Goal: Information Seeking & Learning: Learn about a topic

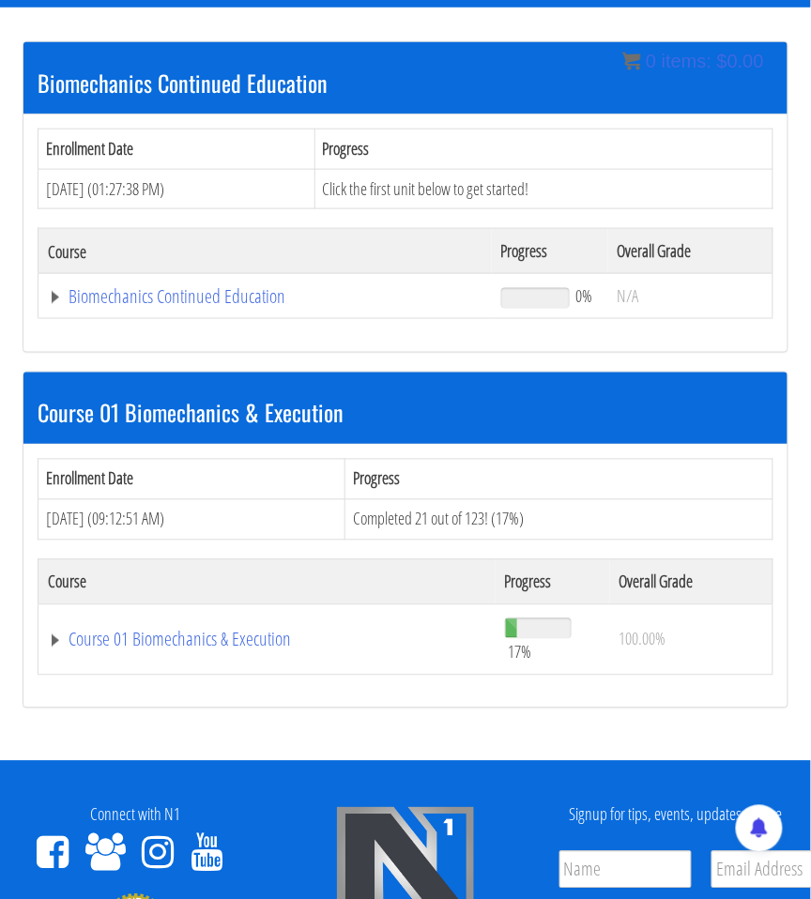
scroll to position [255, 1]
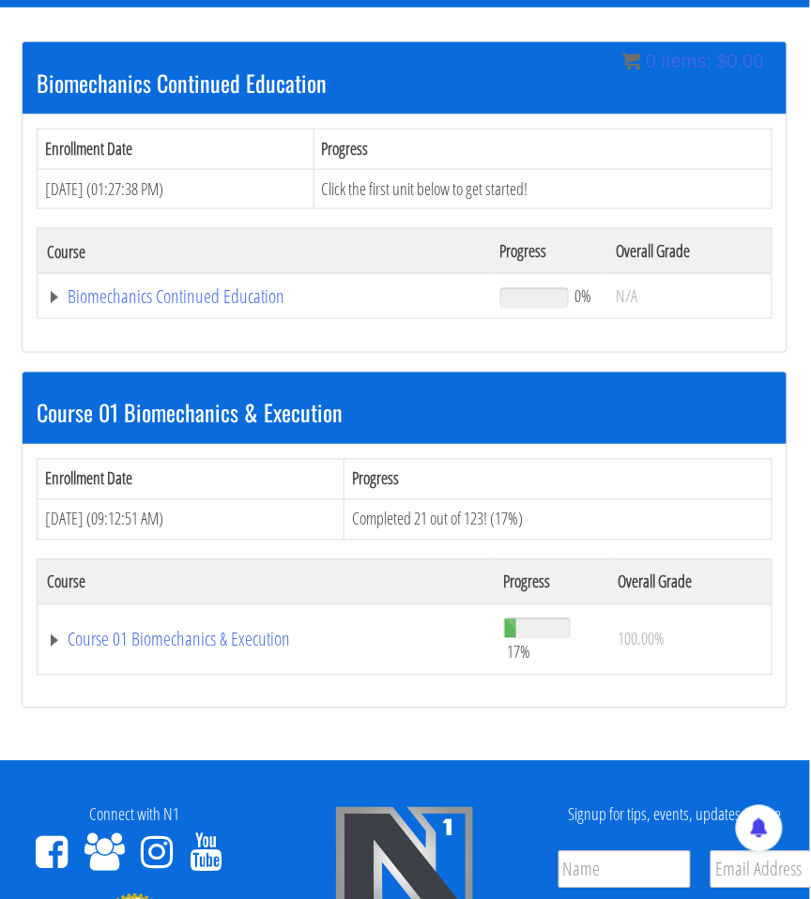
click at [123, 319] on td "Course 01 Biomechanics & Execution" at bounding box center [264, 296] width 453 height 45
click at [123, 306] on link "Course 01 Biomechanics & Execution" at bounding box center [264, 296] width 434 height 19
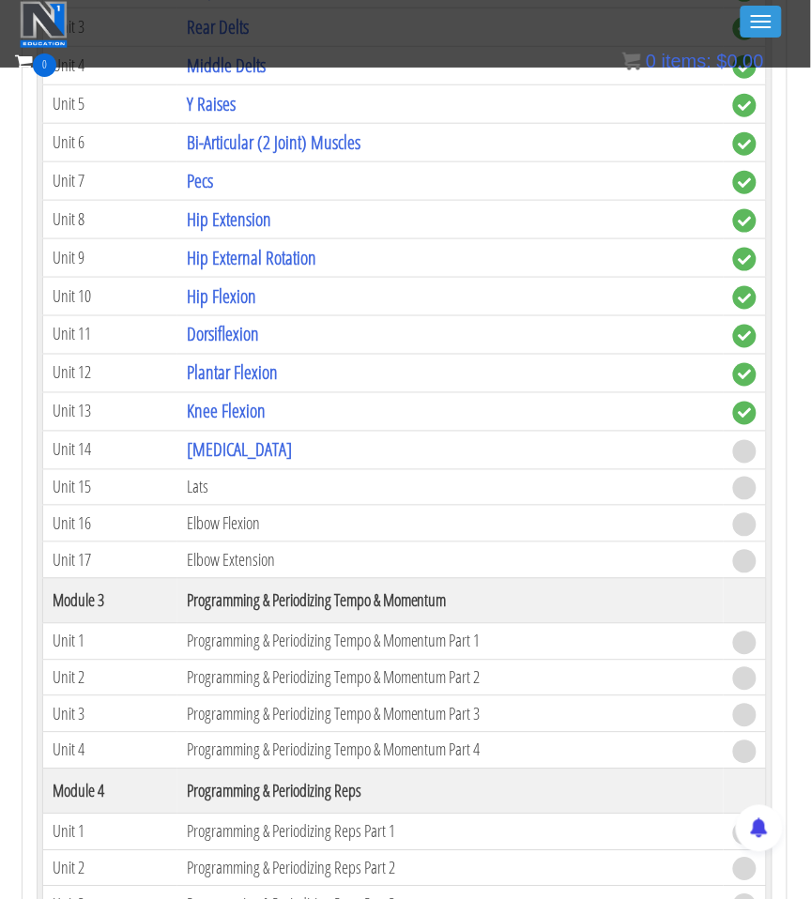
scroll to position [1414, 1]
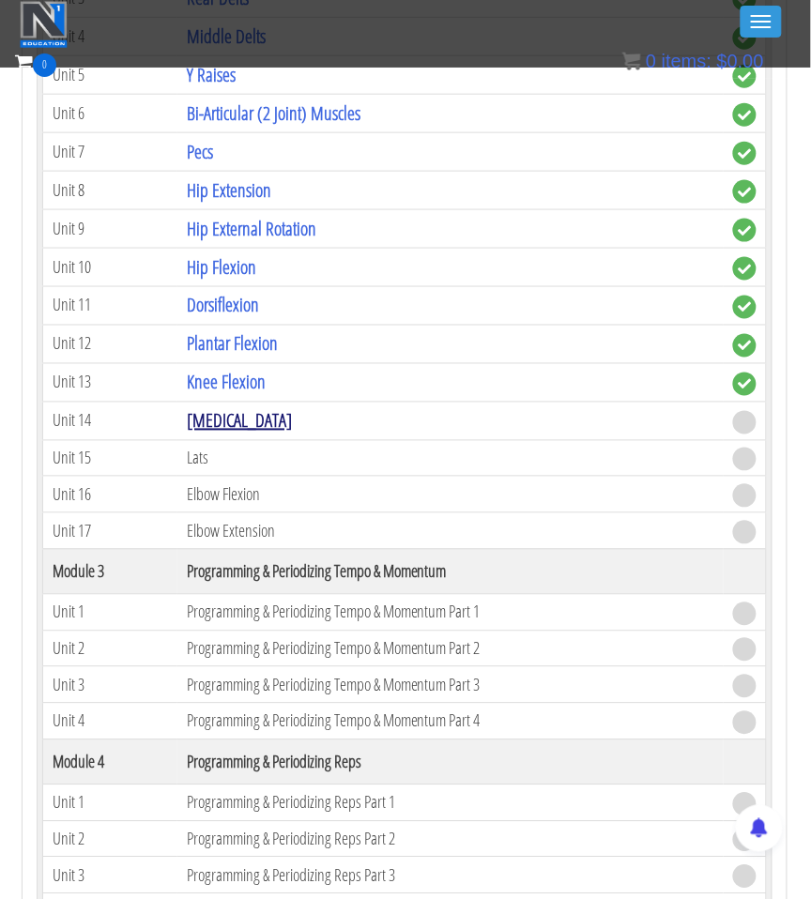
click at [238, 408] on link "[MEDICAL_DATA]" at bounding box center [239, 420] width 105 height 25
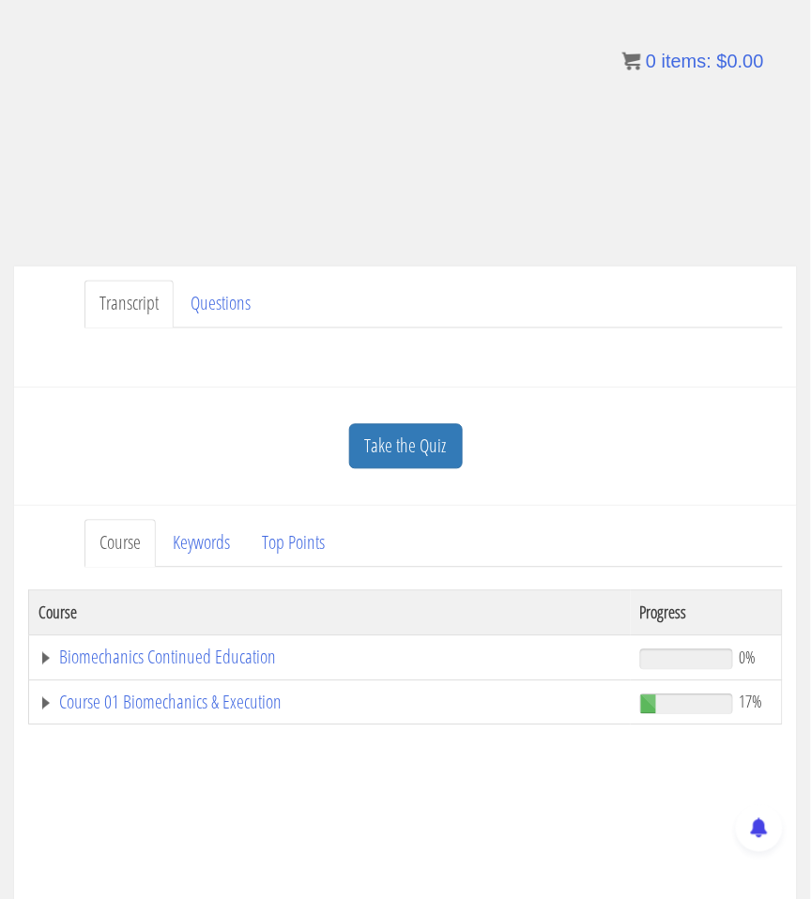
scroll to position [328, 2]
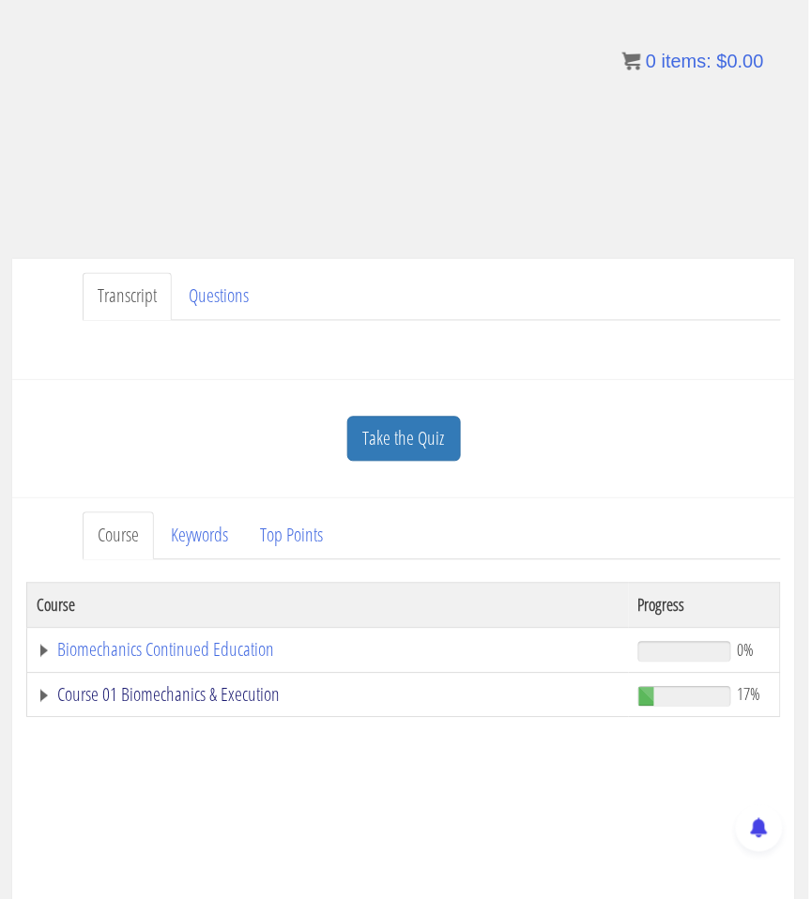
click at [42, 692] on link "Course 01 Biomechanics & Execution" at bounding box center [328, 695] width 583 height 19
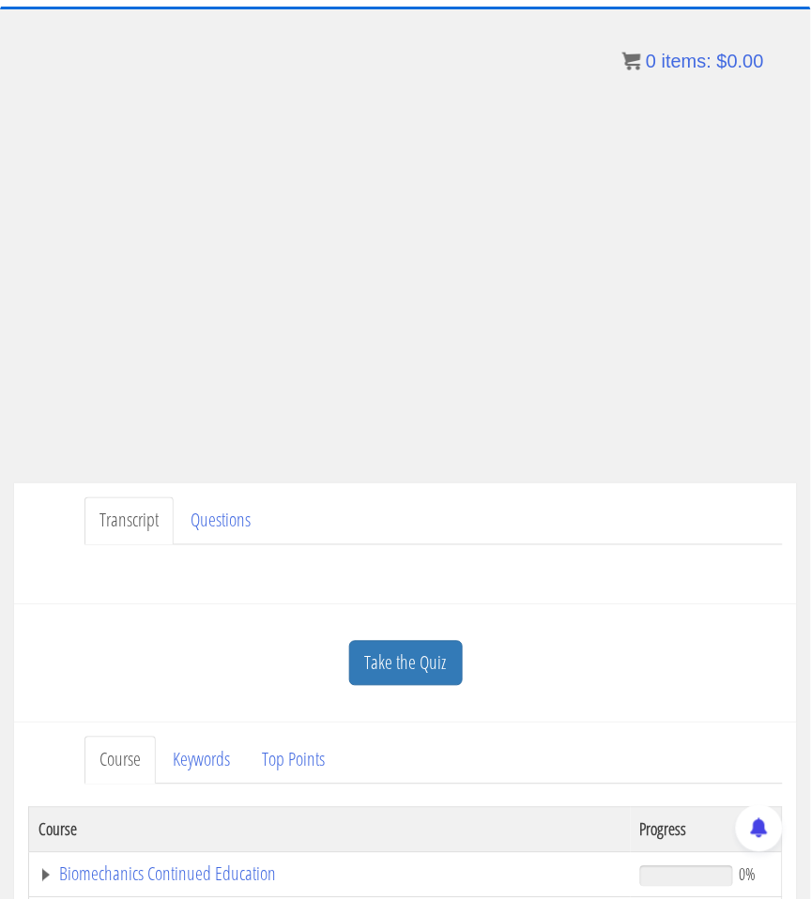
scroll to position [103, 0]
click at [553, 495] on div "Transcript Questions Have a question on this unit? Please submit it here: Name …" at bounding box center [405, 543] width 783 height 121
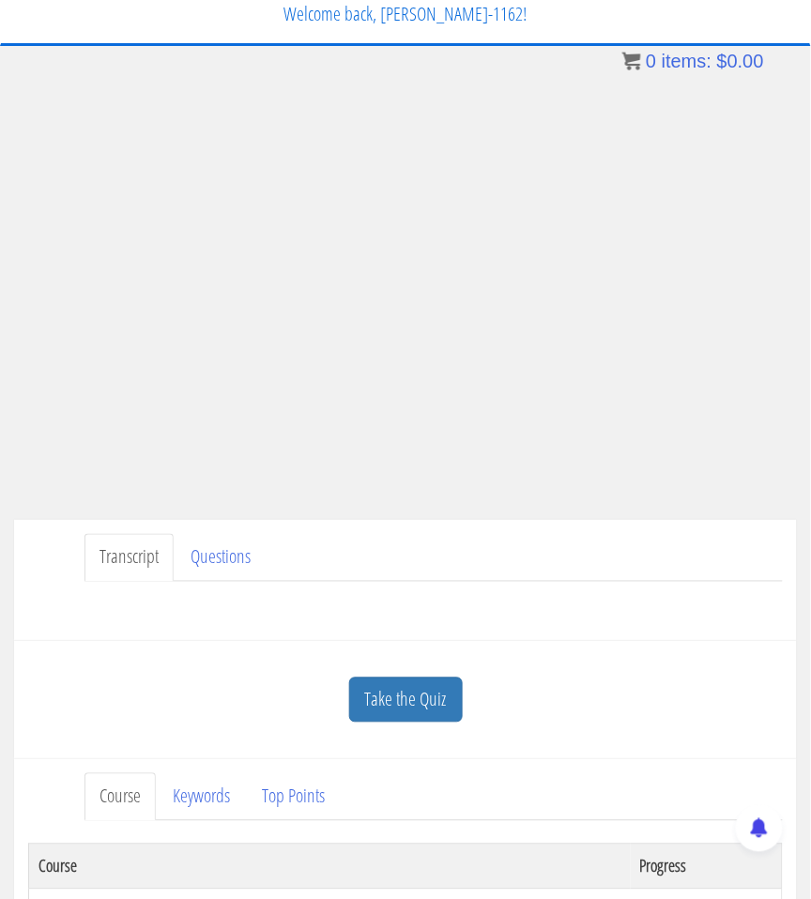
scroll to position [67, 0]
click at [617, 642] on div "Take the Quiz Quiz [MEDICAL_DATA] You'll need to correctly answer at least 3 of…" at bounding box center [405, 700] width 783 height 119
click at [417, 674] on div "Take the Quiz" at bounding box center [405, 700] width 754 height 91
click at [417, 679] on link "Take the Quiz" at bounding box center [406, 701] width 114 height 46
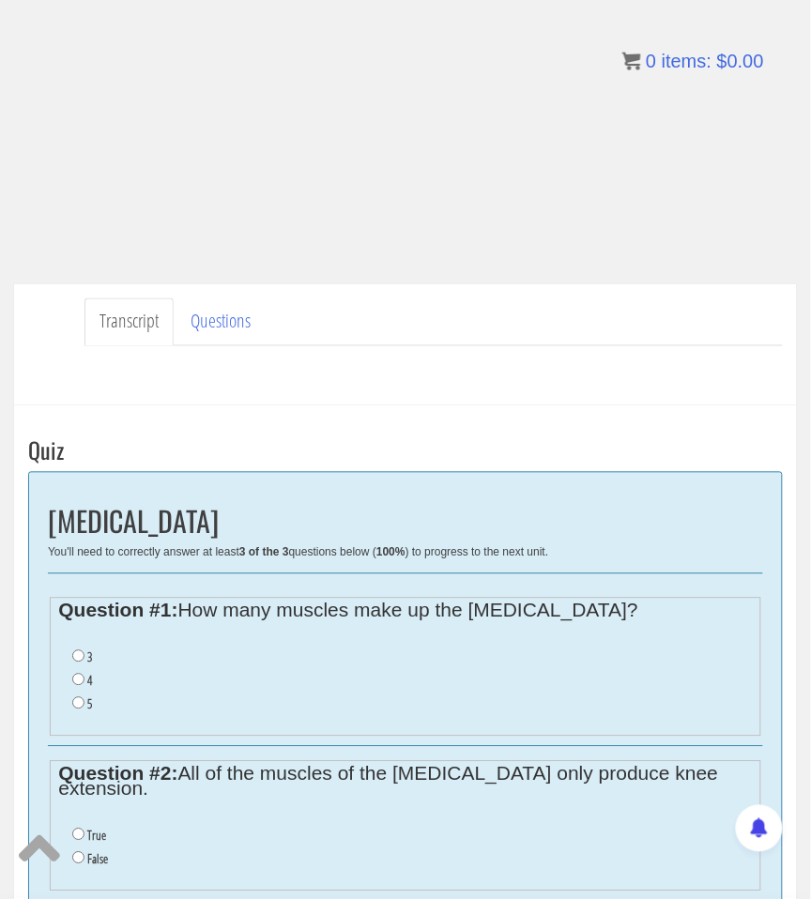
scroll to position [364, 0]
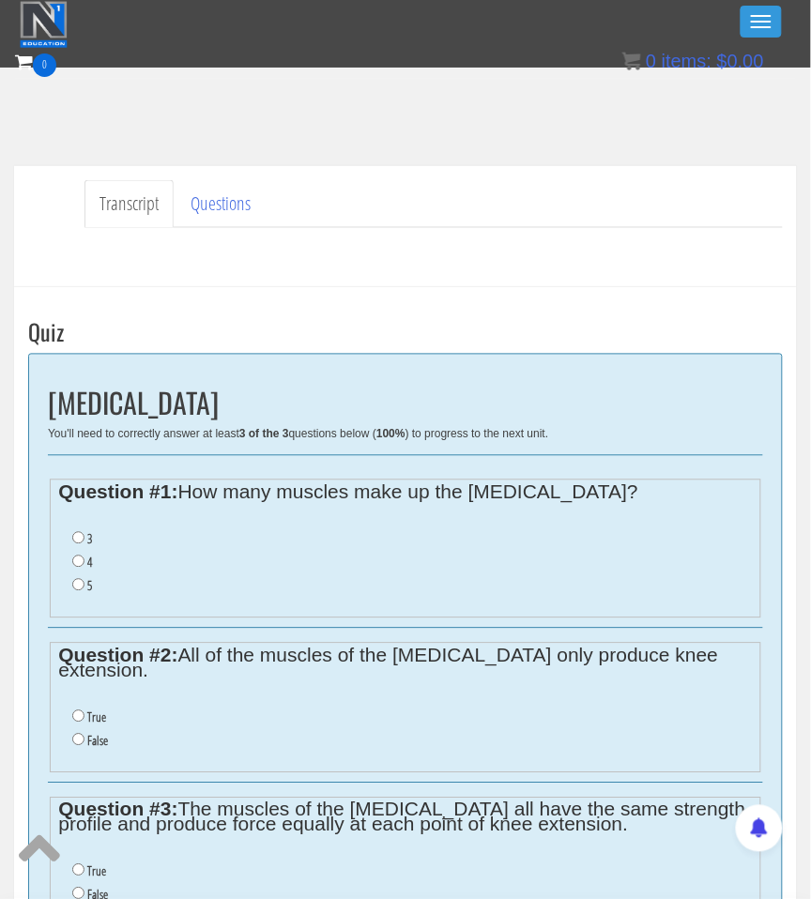
click at [77, 579] on input "5" at bounding box center [78, 585] width 12 height 12
radio input "true"
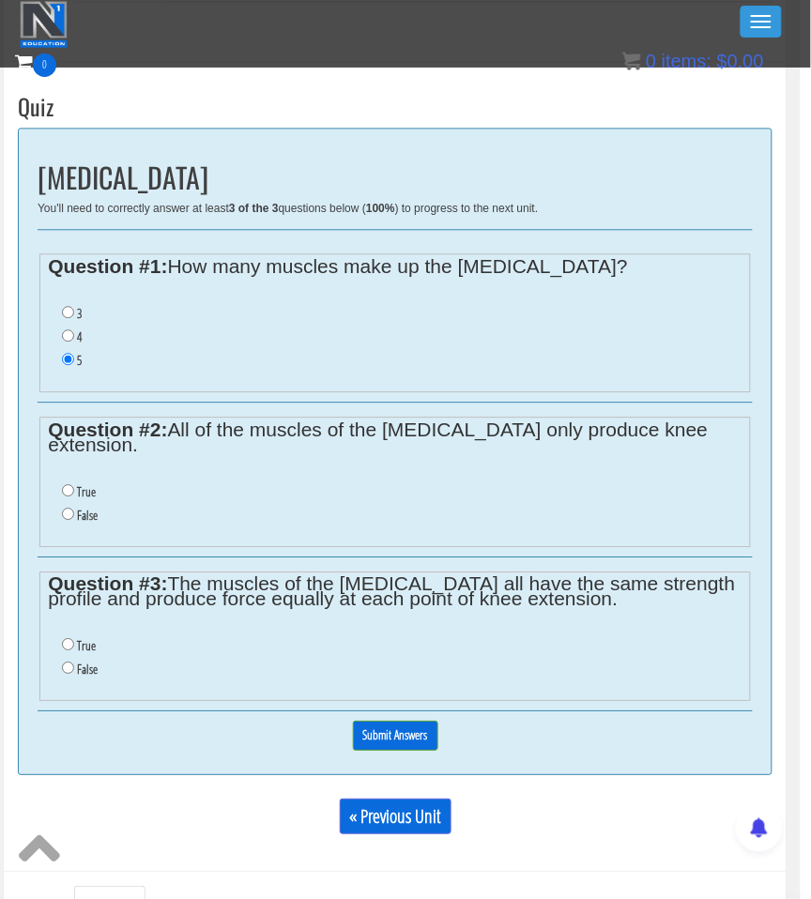
scroll to position [596, 10]
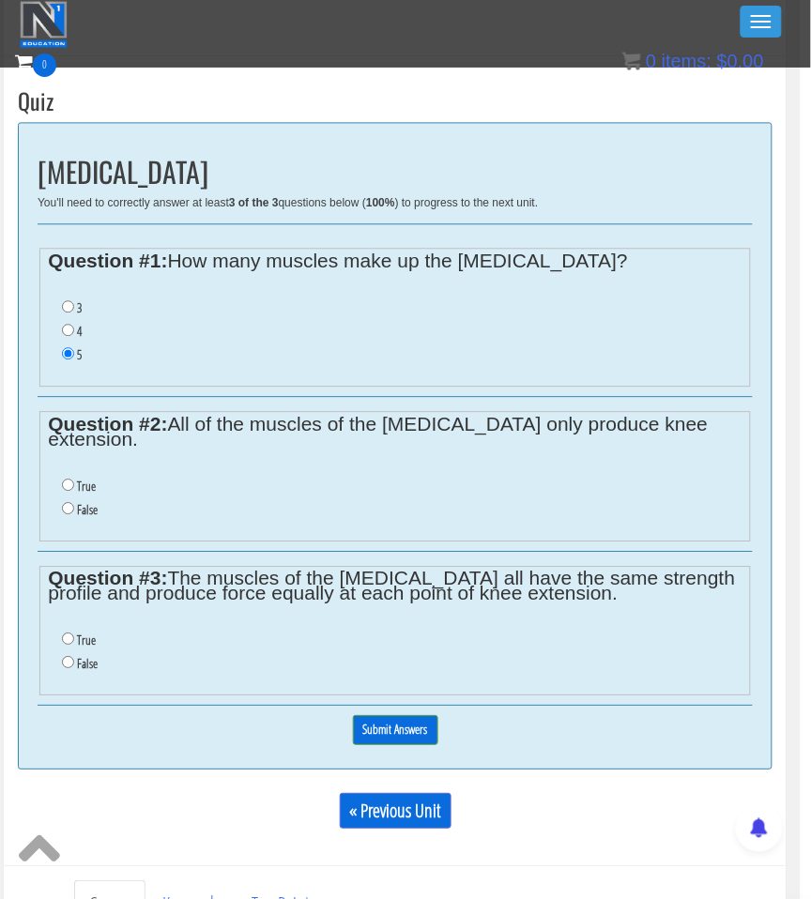
click at [84, 479] on label "True" at bounding box center [86, 486] width 19 height 15
click at [74, 479] on input "True" at bounding box center [68, 485] width 12 height 12
radio input "true"
click at [65, 502] on input "False" at bounding box center [68, 508] width 12 height 12
radio input "true"
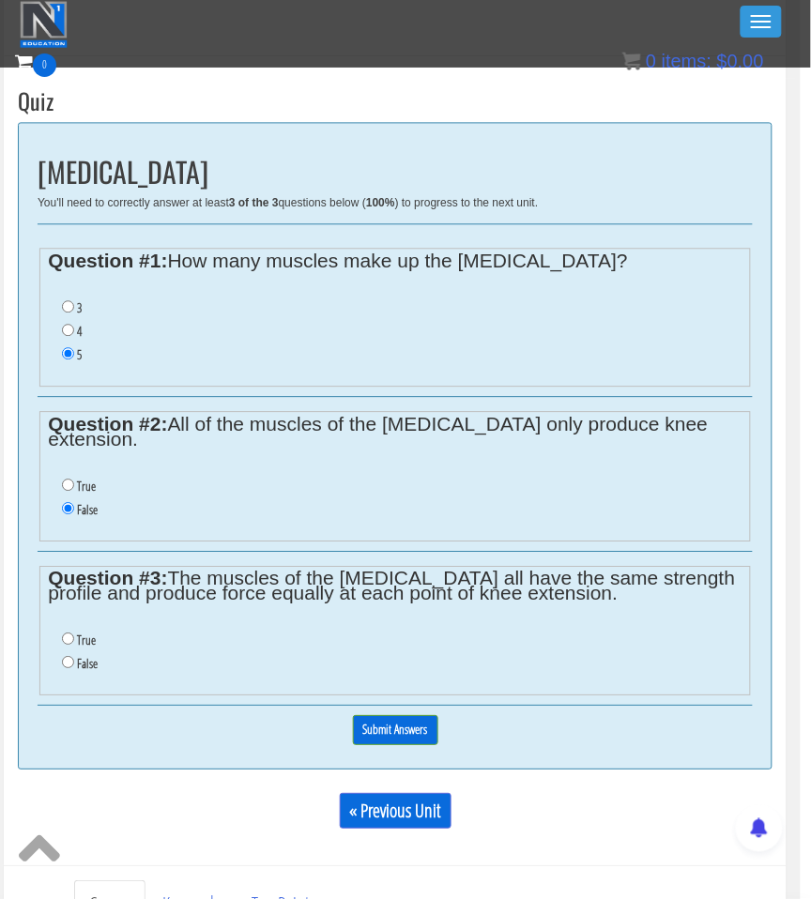
click at [65, 502] on input "False" at bounding box center [68, 508] width 12 height 12
click at [69, 656] on input "False" at bounding box center [68, 662] width 12 height 12
radio input "true"
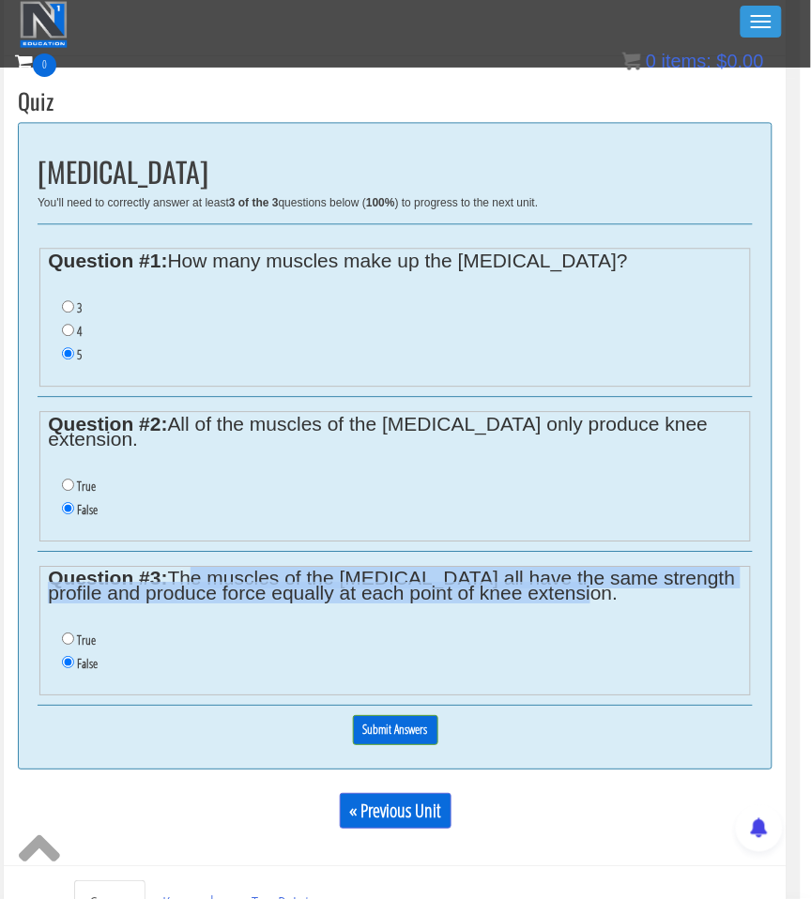
drag, startPoint x: 178, startPoint y: 547, endPoint x: 567, endPoint y: 562, distance: 388.8
click at [565, 571] on legend "Question #3: The muscles of the [MEDICAL_DATA] all have the same strength profi…" at bounding box center [394, 586] width 693 height 30
click at [567, 571] on legend "Question #3: The muscles of the [MEDICAL_DATA] all have the same strength profi…" at bounding box center [394, 586] width 693 height 30
drag, startPoint x: 571, startPoint y: 578, endPoint x: 174, endPoint y: 551, distance: 398.8
click at [174, 566] on fieldset "Question #3: The muscles of the [MEDICAL_DATA] all have the same strength profi…" at bounding box center [394, 631] width 711 height 130
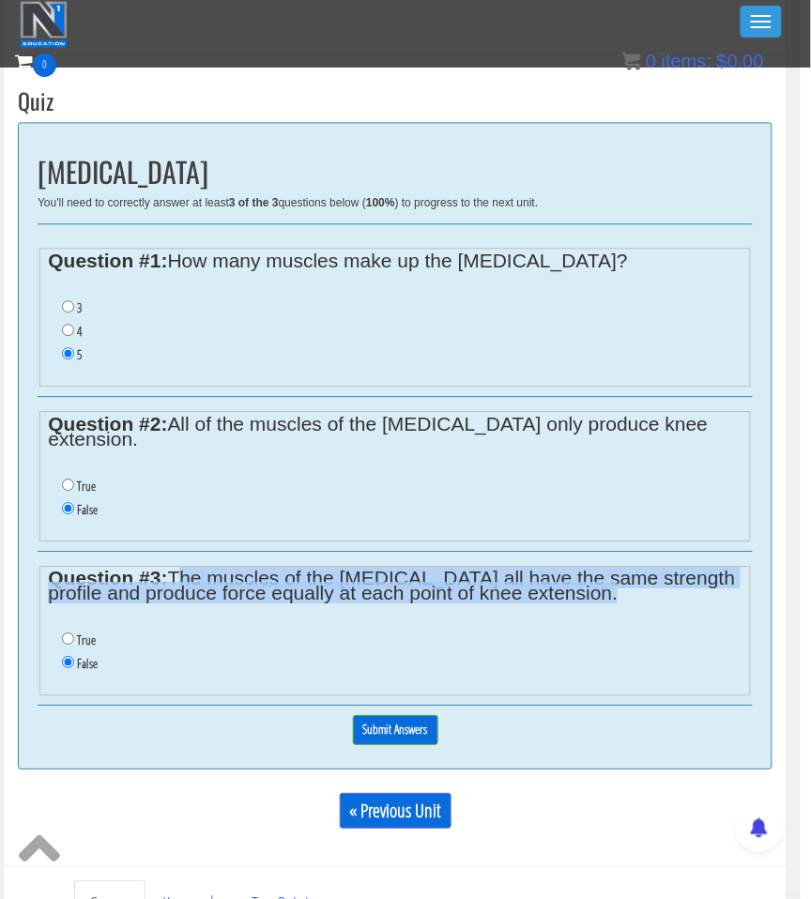
copy legend "The muscles of the [MEDICAL_DATA] all have the same strength profile and produc…"
click at [418, 715] on input "Submit Answers" at bounding box center [395, 729] width 85 height 29
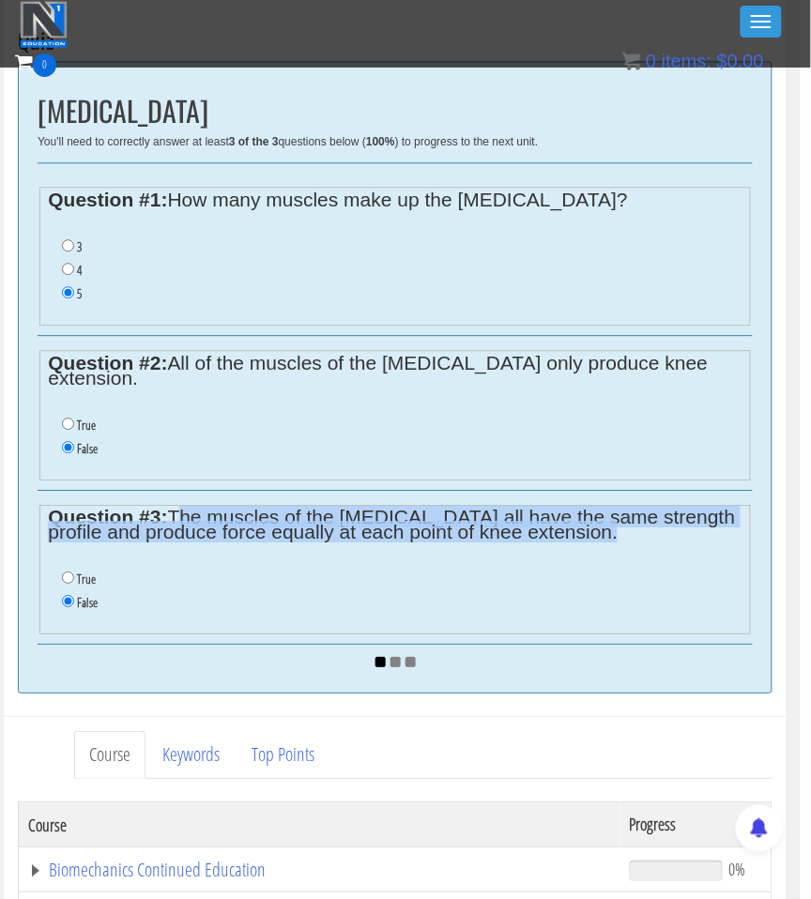
scroll to position [654, 10]
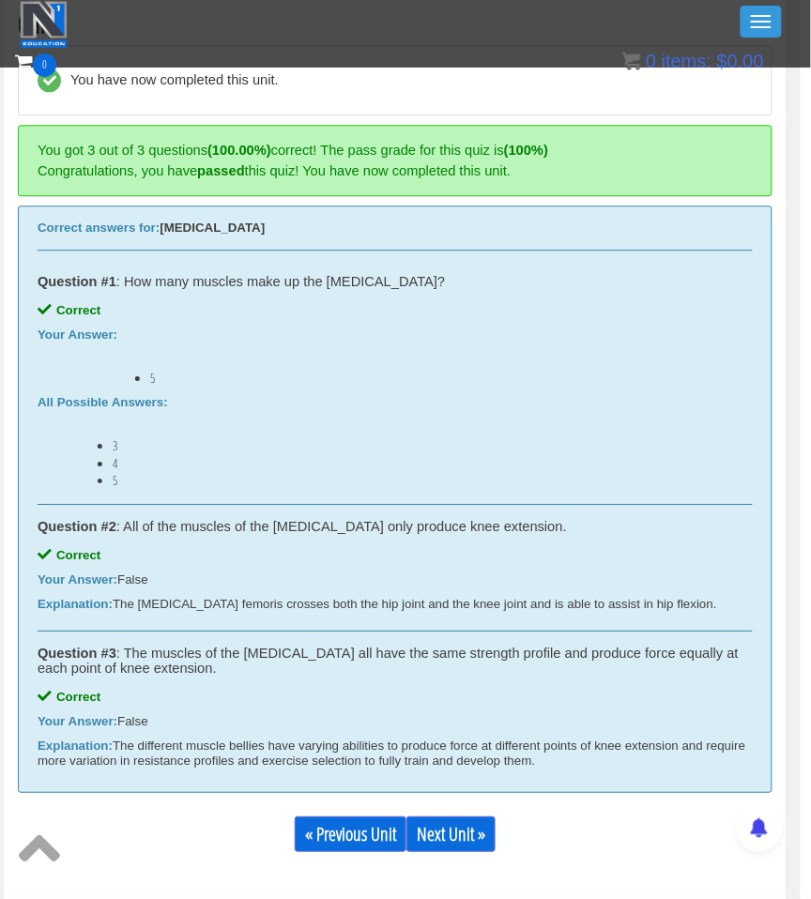
scroll to position [683, 10]
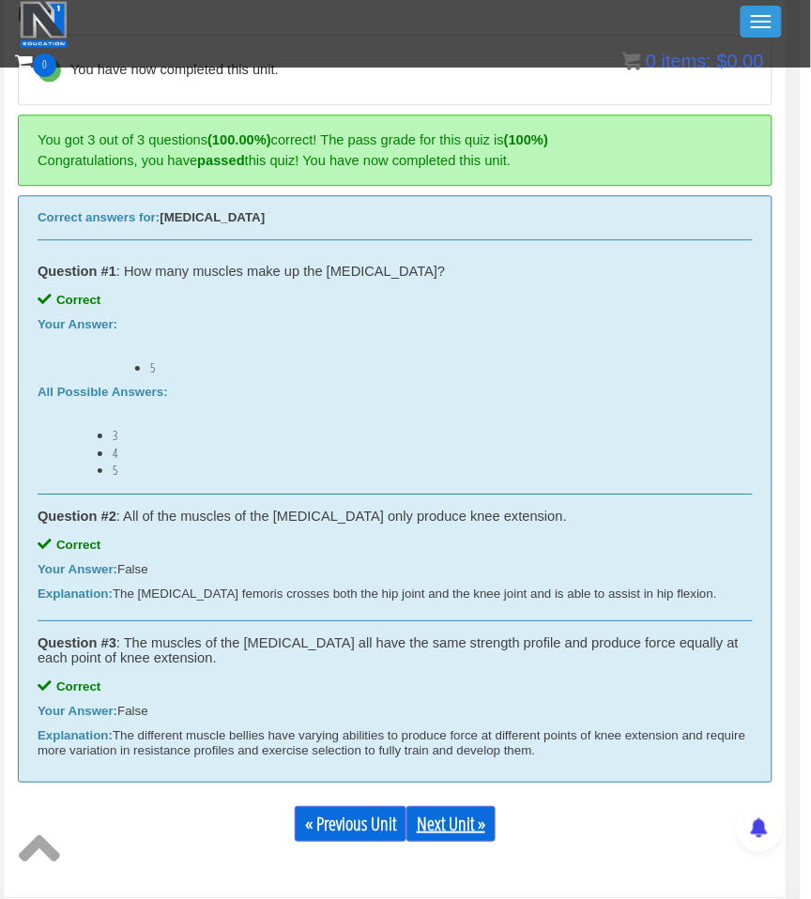
click at [470, 814] on link "Next Unit »" at bounding box center [450, 824] width 89 height 36
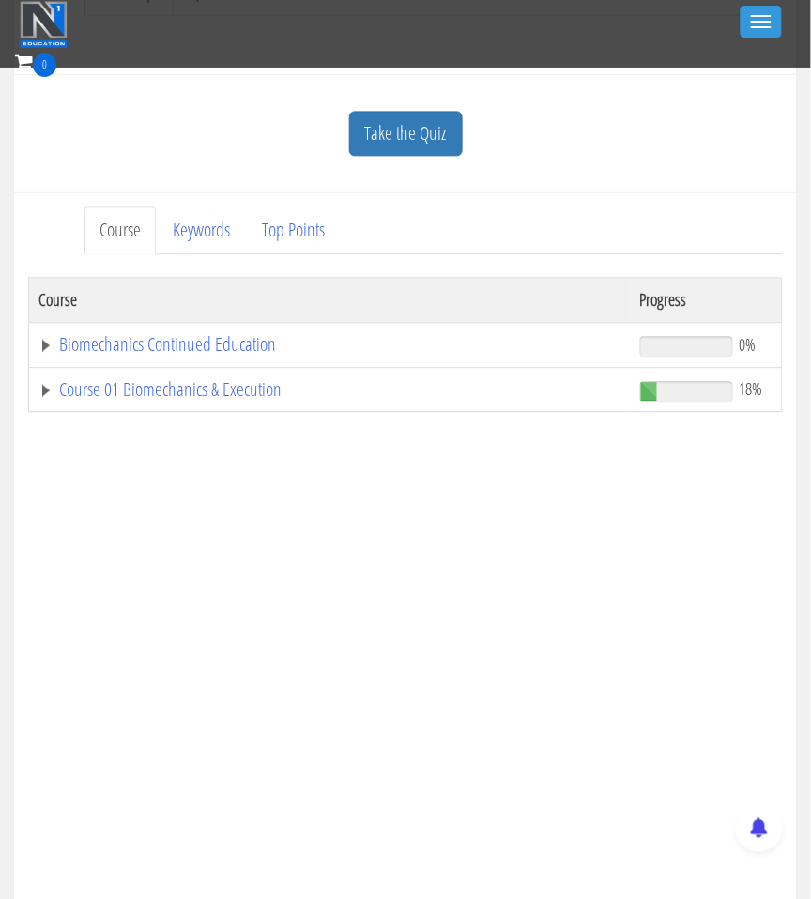
scroll to position [578, 0]
click at [209, 384] on link "Course 01 Biomechanics & Execution" at bounding box center [329, 388] width 583 height 19
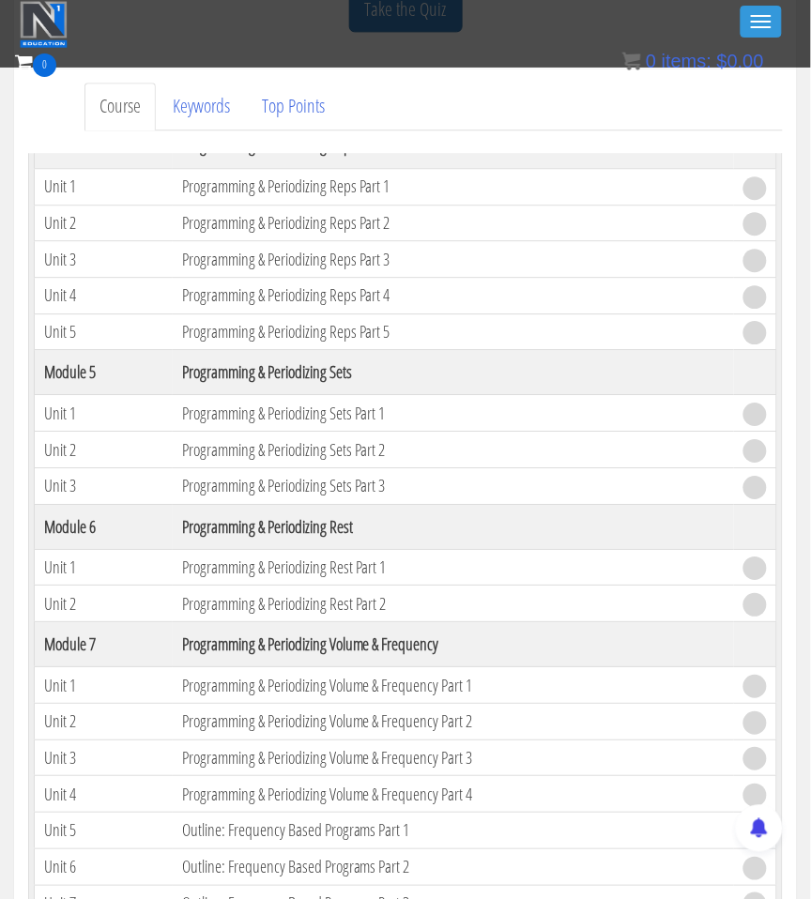
scroll to position [1639, 0]
